Goal: Task Accomplishment & Management: Manage account settings

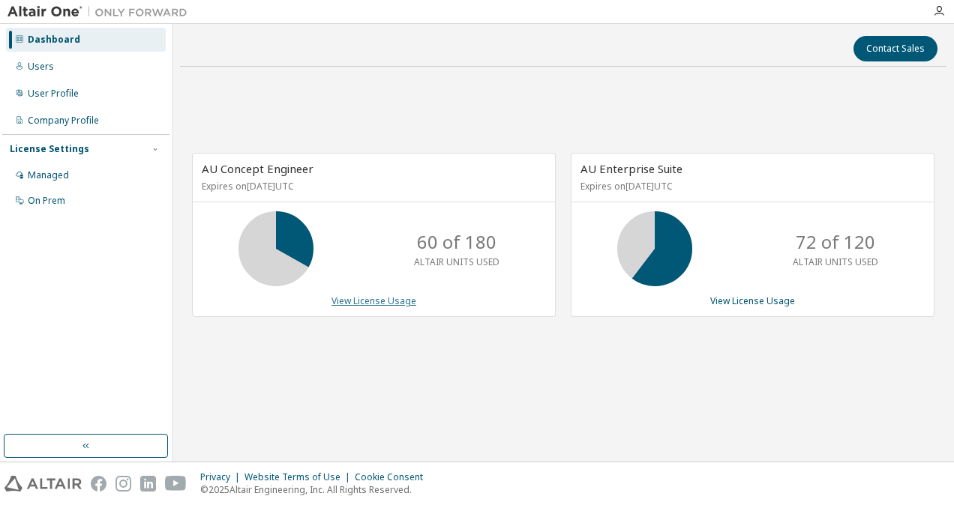
click at [370, 303] on link "View License Usage" at bounding box center [373, 301] width 85 height 13
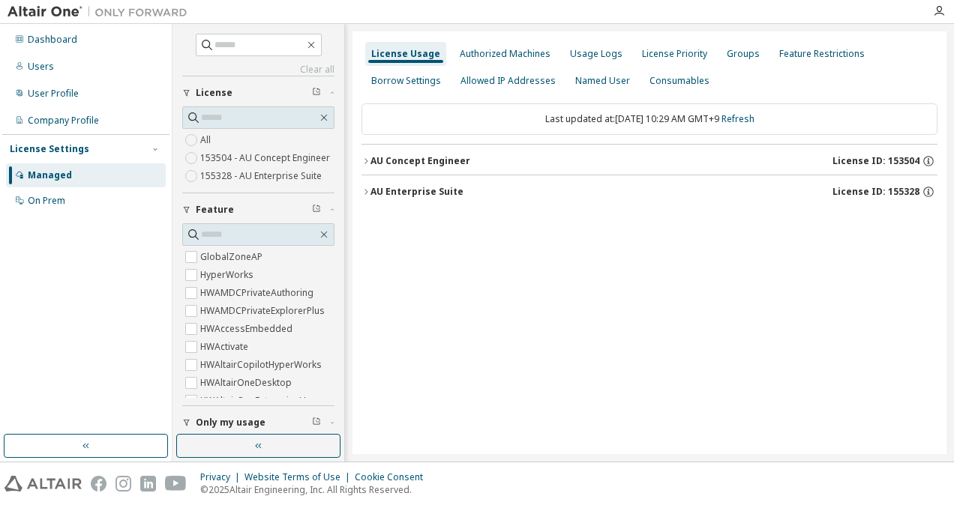
click at [370, 163] on icon "button" at bounding box center [365, 161] width 9 height 9
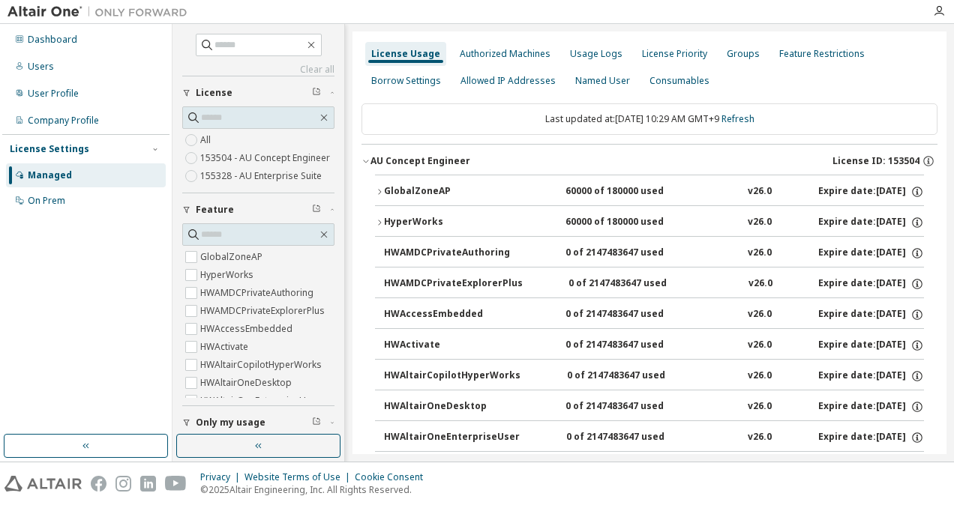
click at [376, 192] on icon "button" at bounding box center [379, 191] width 9 height 9
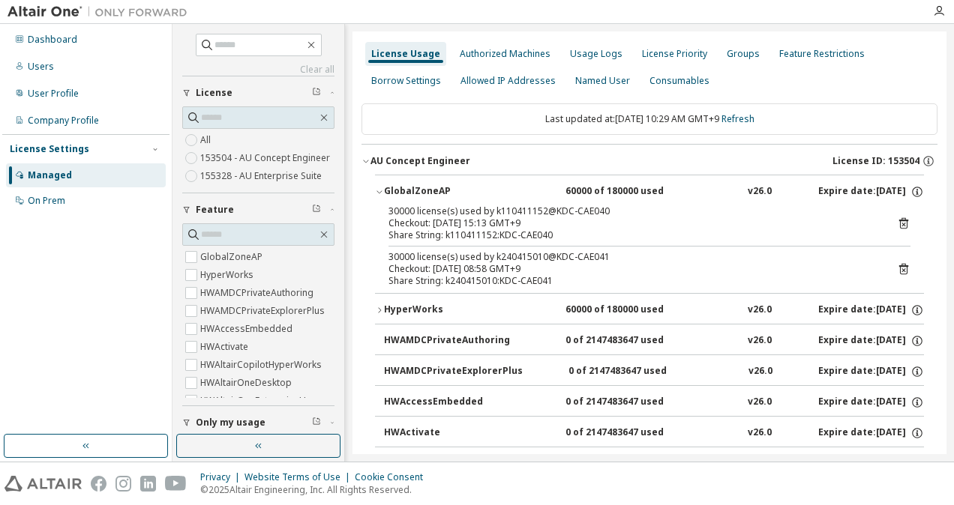
click at [376, 193] on icon "button" at bounding box center [379, 191] width 9 height 9
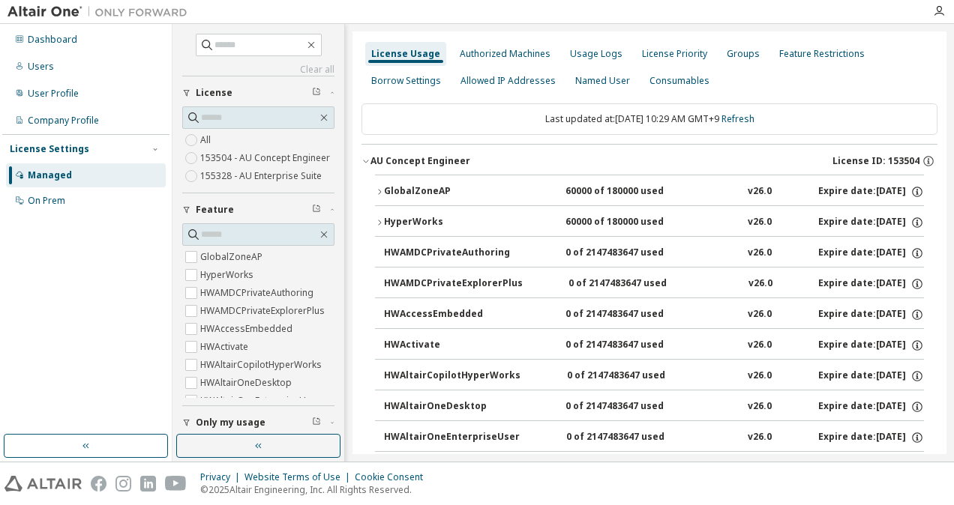
click at [399, 196] on div "GlobalZoneAP" at bounding box center [451, 191] width 135 height 13
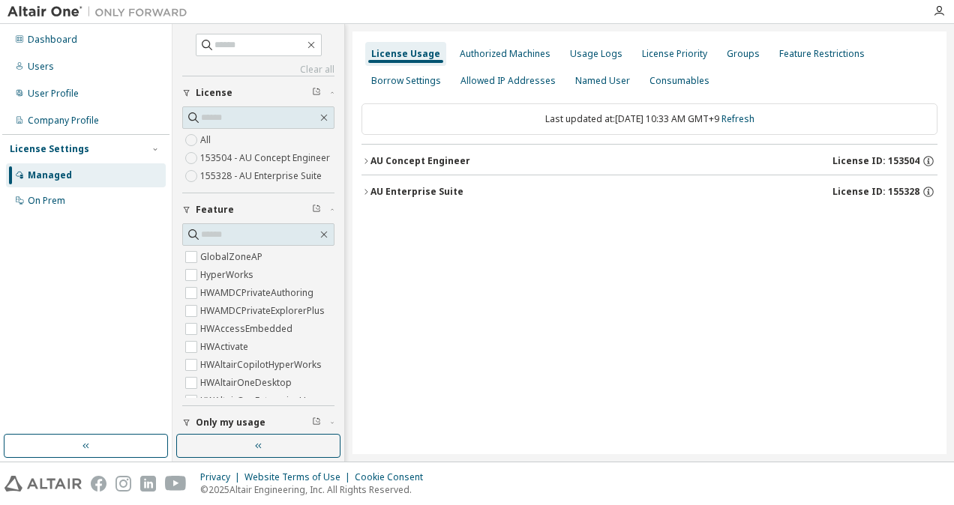
click at [418, 157] on div "AU Concept Engineer" at bounding box center [420, 161] width 100 height 12
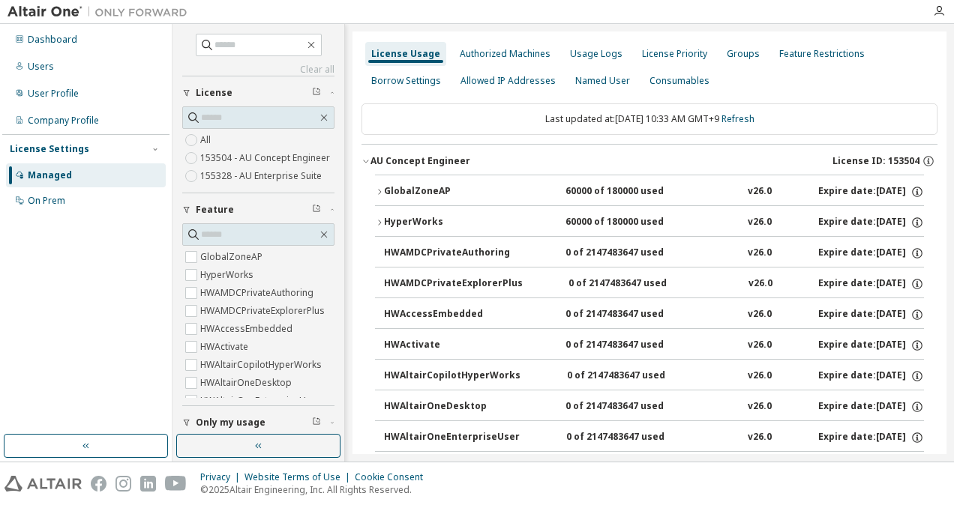
click at [429, 199] on button "GlobalZoneAP 60000 of 180000 used v26.0 Expire date: [DATE]" at bounding box center [649, 191] width 549 height 33
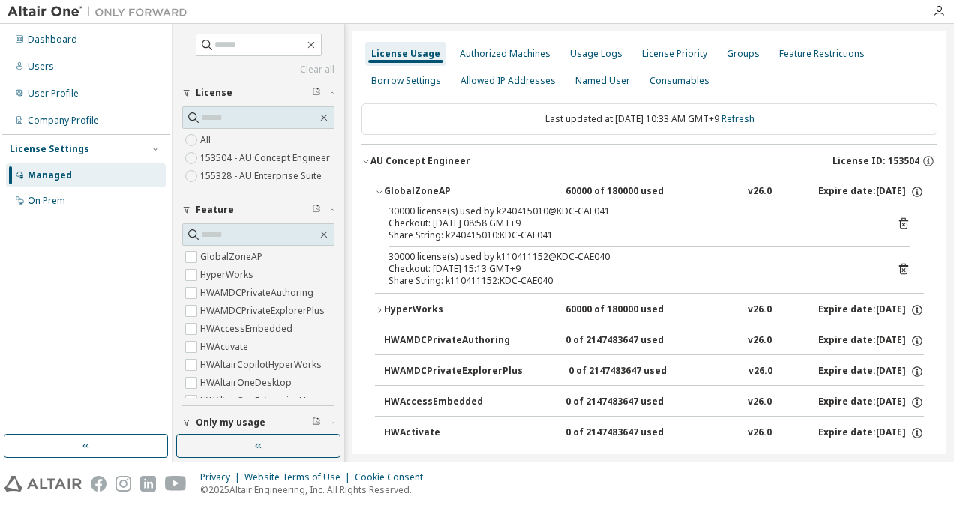
click at [897, 264] on icon at bounding box center [903, 268] width 13 height 13
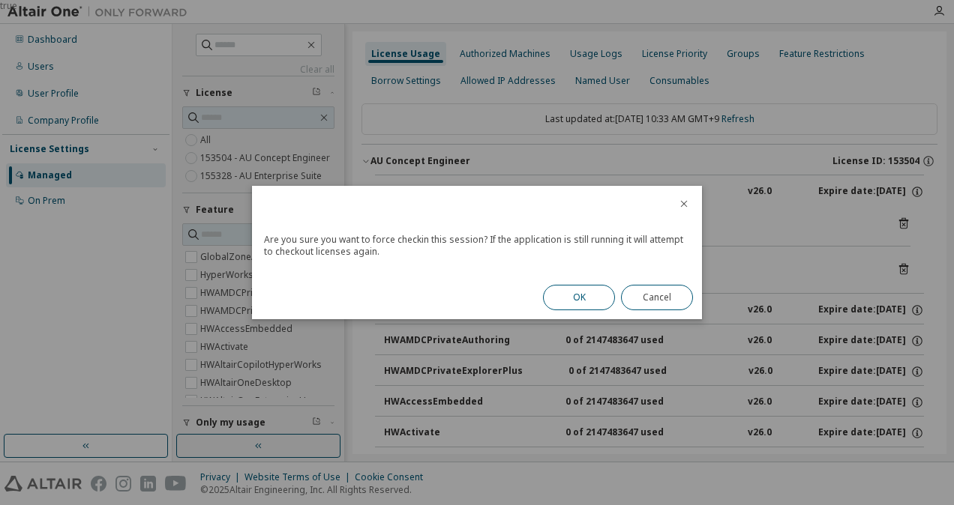
click at [582, 302] on button "OK" at bounding box center [579, 297] width 72 height 25
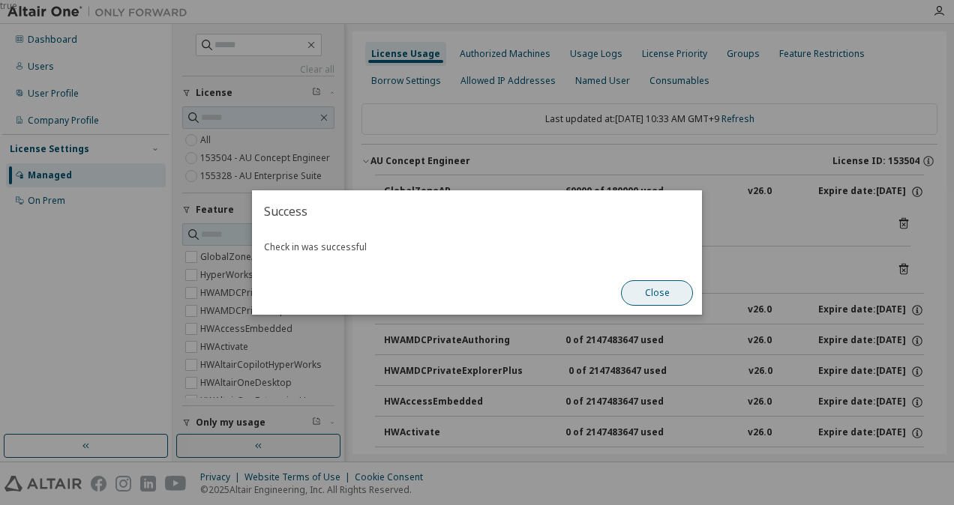
click at [655, 294] on button "Close" at bounding box center [657, 292] width 72 height 25
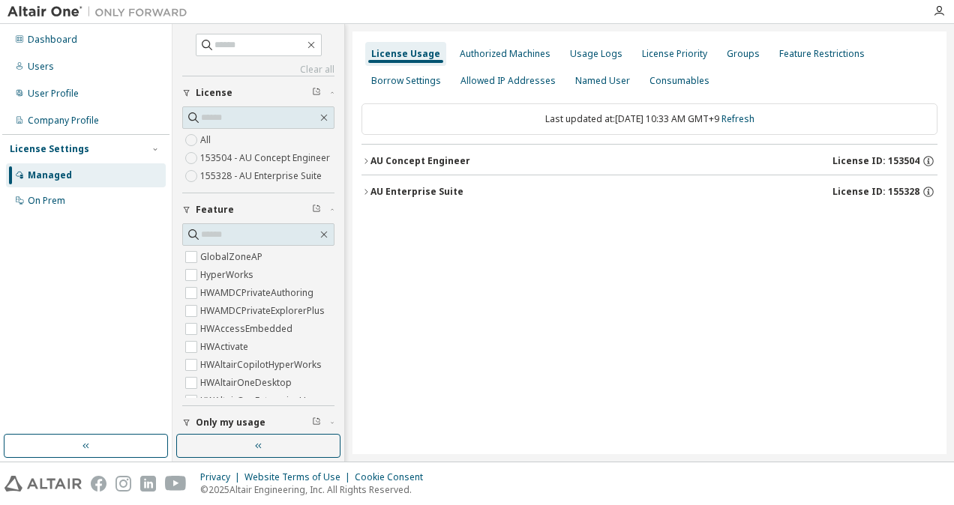
click at [430, 161] on div "AU Concept Engineer" at bounding box center [420, 161] width 100 height 12
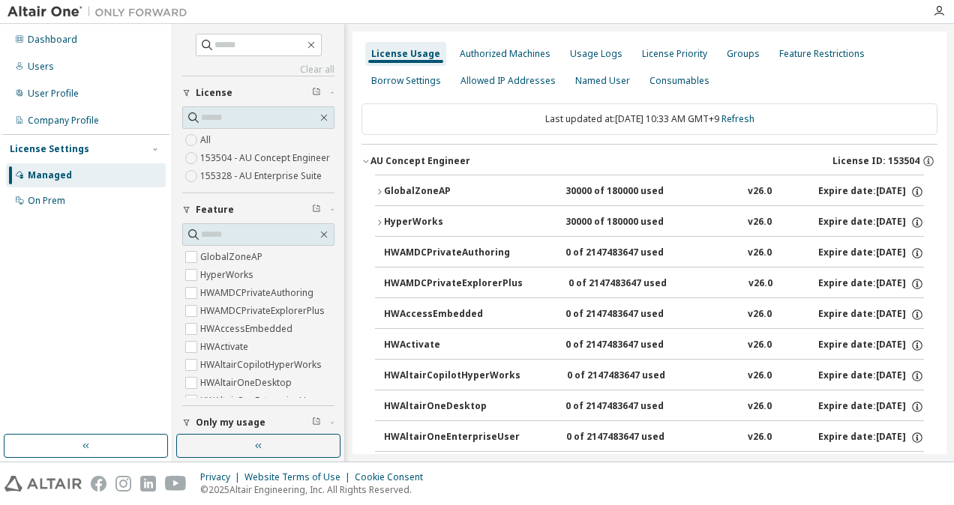
click at [434, 187] on div "GlobalZoneAP" at bounding box center [451, 191] width 135 height 13
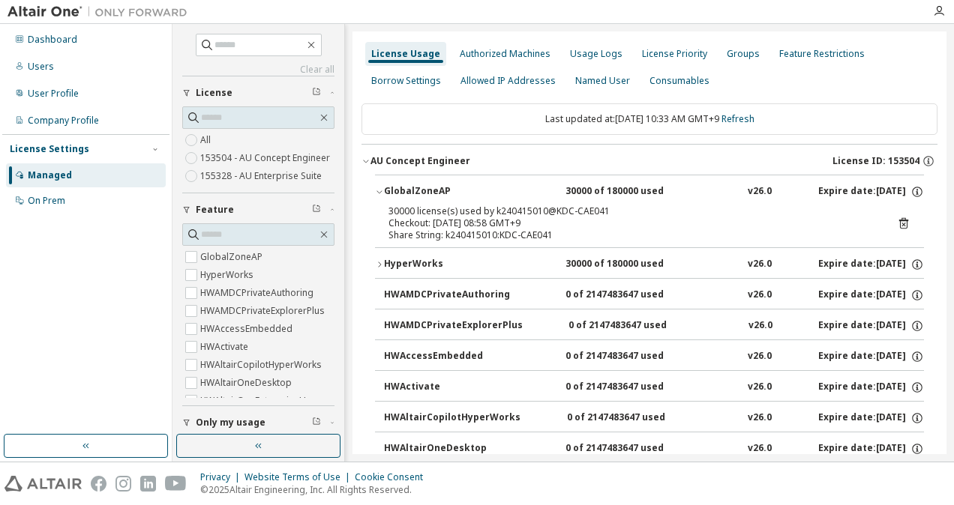
click at [450, 258] on div "HyperWorks" at bounding box center [451, 264] width 135 height 13
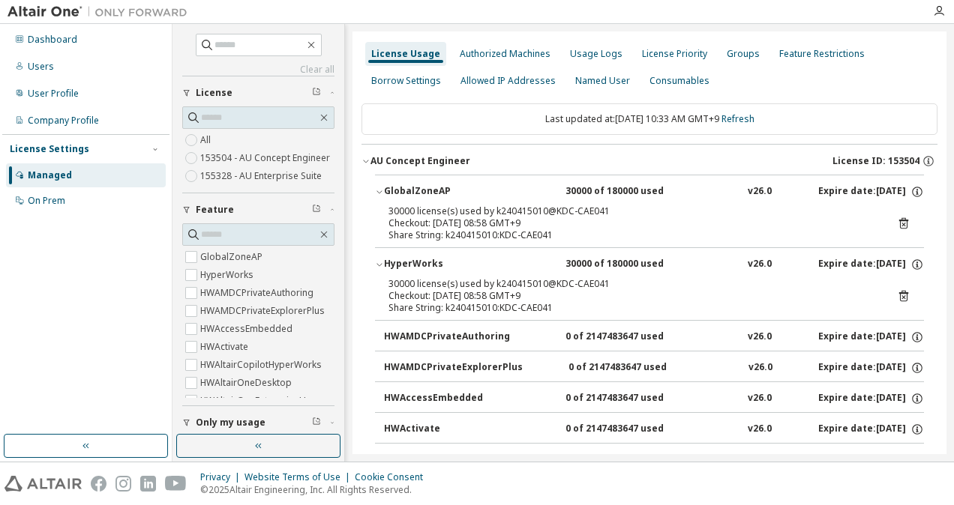
click at [450, 259] on div "HyperWorks" at bounding box center [451, 264] width 135 height 13
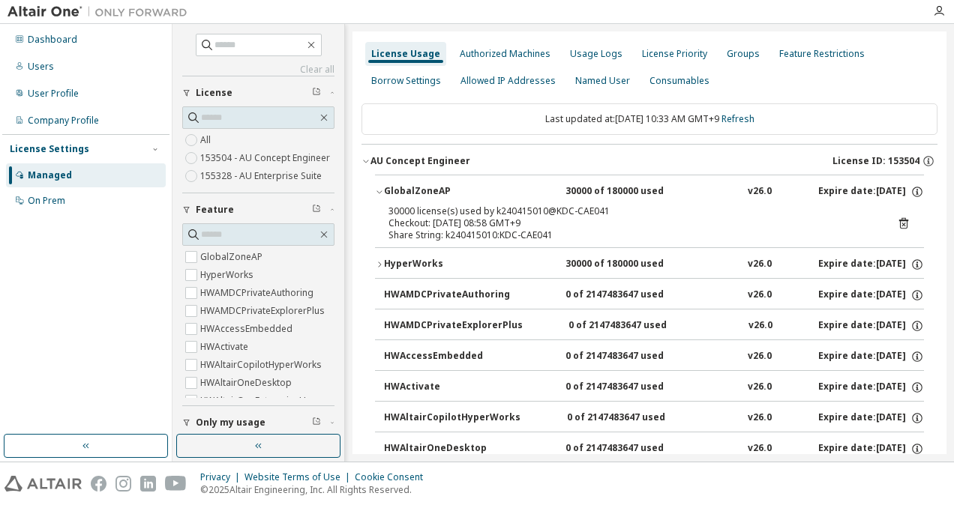
click at [411, 185] on div "GlobalZoneAP" at bounding box center [451, 191] width 135 height 13
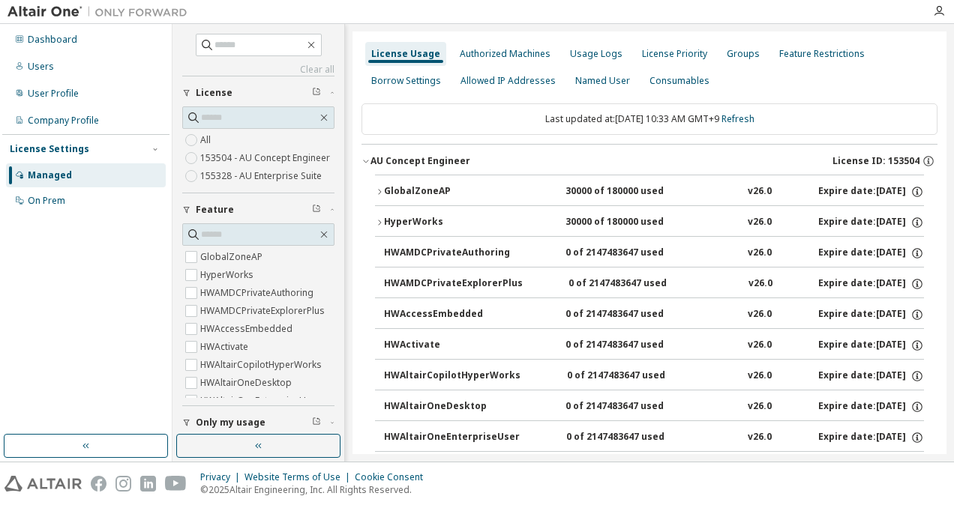
click at [403, 163] on div "AU Concept Engineer" at bounding box center [420, 161] width 100 height 12
